Goal: Find specific page/section: Find specific page/section

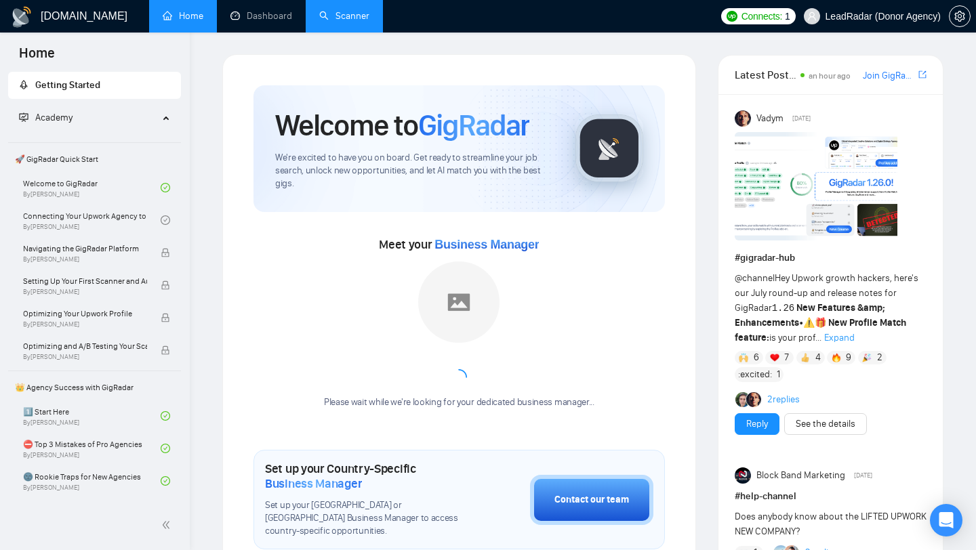
click at [360, 10] on link "Scanner" at bounding box center [344, 16] width 50 height 12
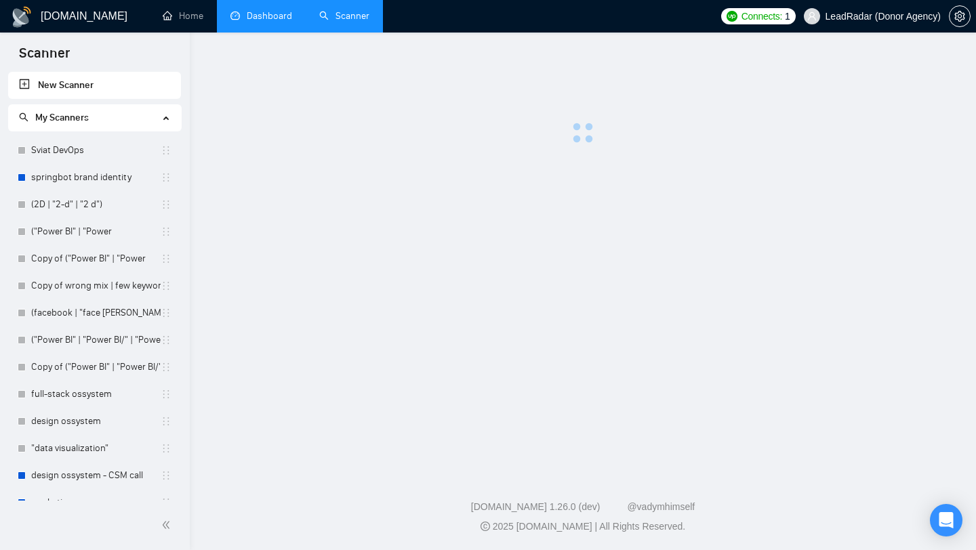
click at [265, 22] on link "Dashboard" at bounding box center [261, 16] width 62 height 12
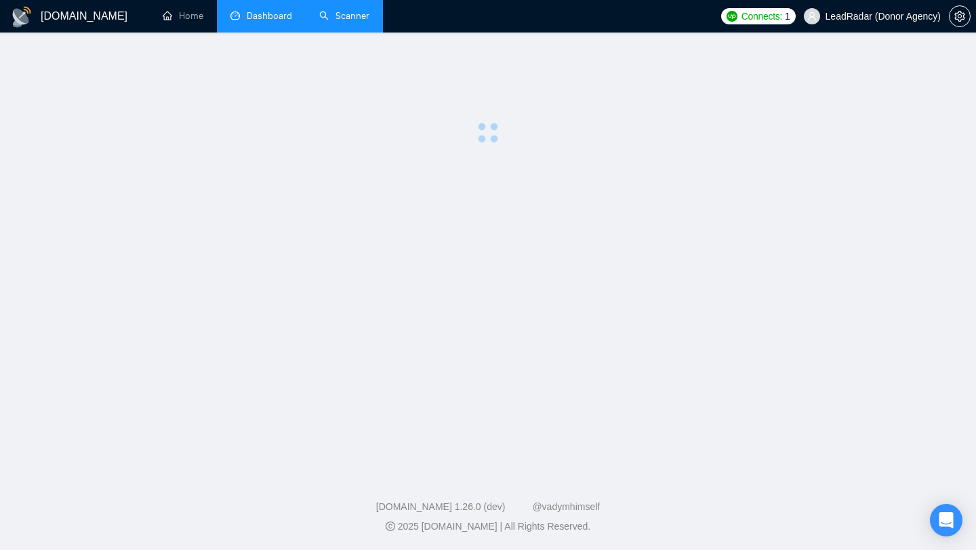
click at [367, 10] on link "Scanner" at bounding box center [344, 16] width 50 height 12
